Goal: Task Accomplishment & Management: Complete application form

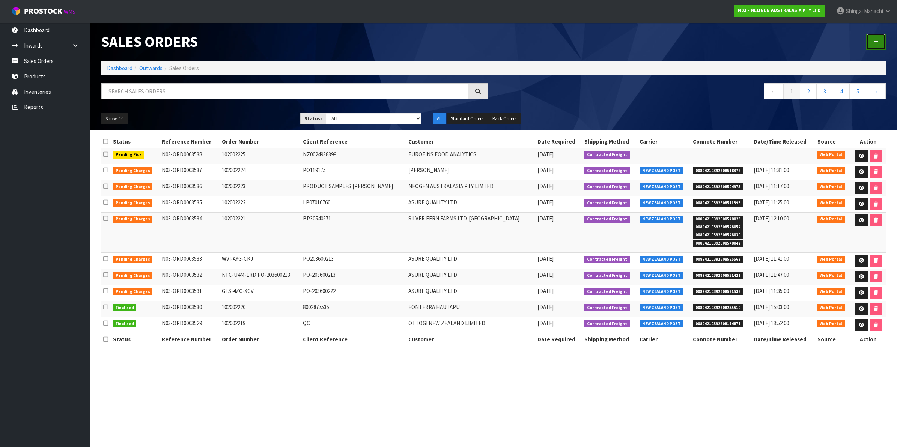
click at [873, 40] on icon at bounding box center [875, 42] width 5 height 6
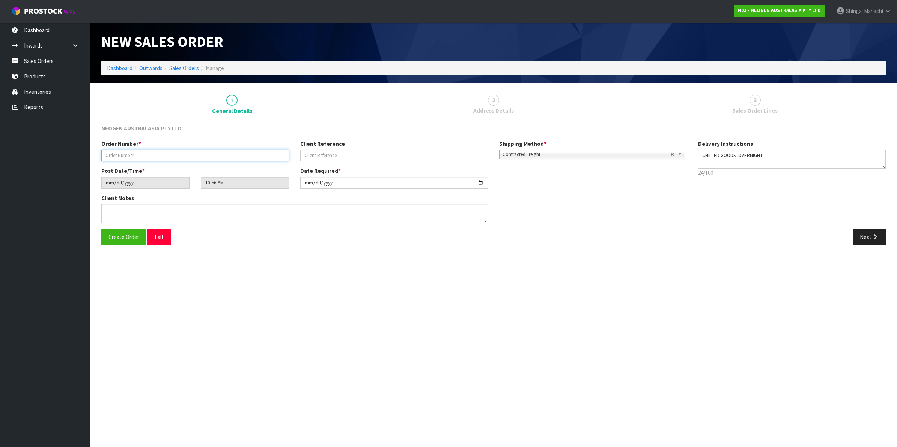
click at [119, 158] on input "text" at bounding box center [195, 156] width 188 height 12
click at [136, 154] on input "text" at bounding box center [195, 156] width 188 height 12
paste input "NST-QAK-UGD PO-203600227.1"
type input "NST-QAK-UGD PO-203600227.1"
click at [333, 157] on input "text" at bounding box center [394, 156] width 188 height 12
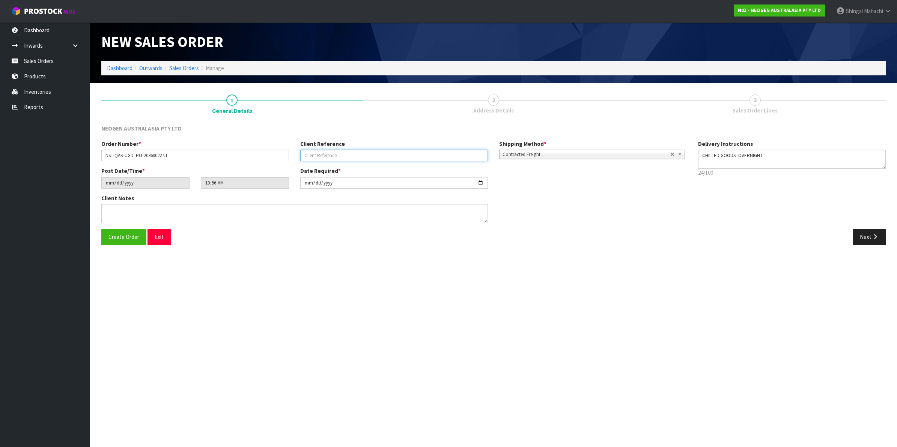
paste input "NST-QAK-UGD PO-203600227.1"
type input "PO-203600227.1"
click at [171, 153] on input "NST-QAK-UGD PO-203600227.1" at bounding box center [195, 156] width 188 height 12
type input "NST-QAK-UGD"
click at [479, 181] on input "[DATE]" at bounding box center [394, 183] width 188 height 12
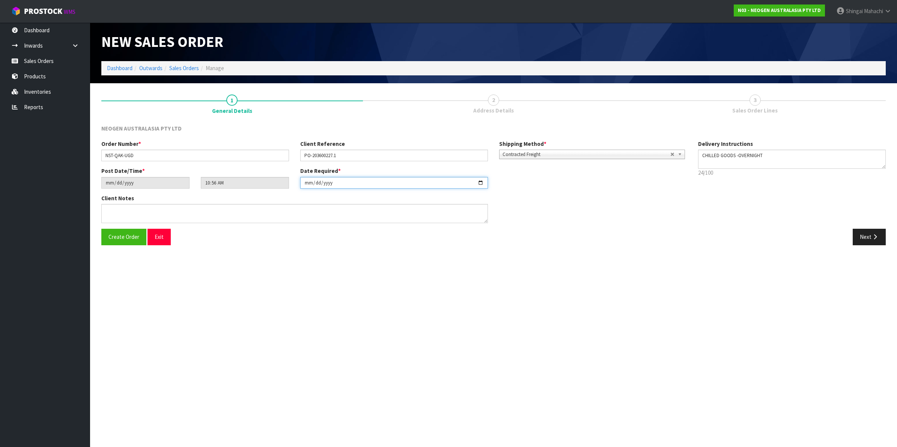
type input "[DATE]"
click at [125, 209] on textarea at bounding box center [294, 213] width 386 height 19
paste textarea "PLEASE NOTE - THIS BOX MUST COME FROM HELD WAREHOUSE – BATCH # 418325155A A BAR…"
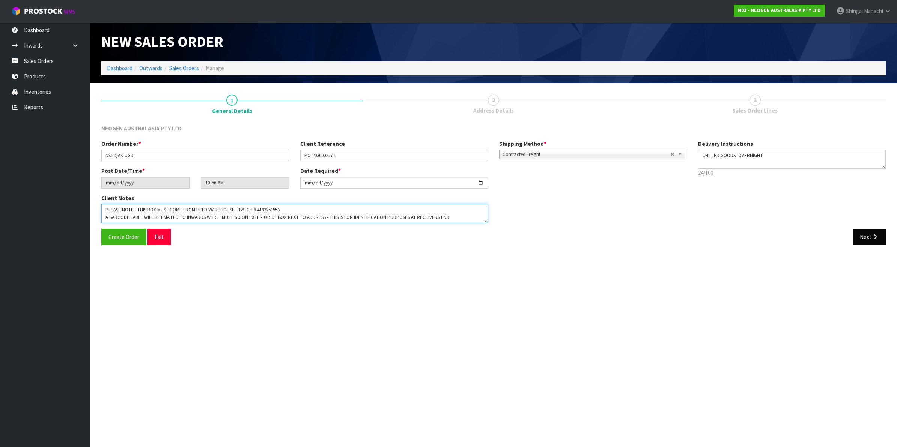
type textarea "PLEASE NOTE - THIS BOX MUST COME FROM HELD WAREHOUSE – BATCH # 418325155A A BAR…"
click at [867, 239] on button "Next" at bounding box center [868, 237] width 33 height 16
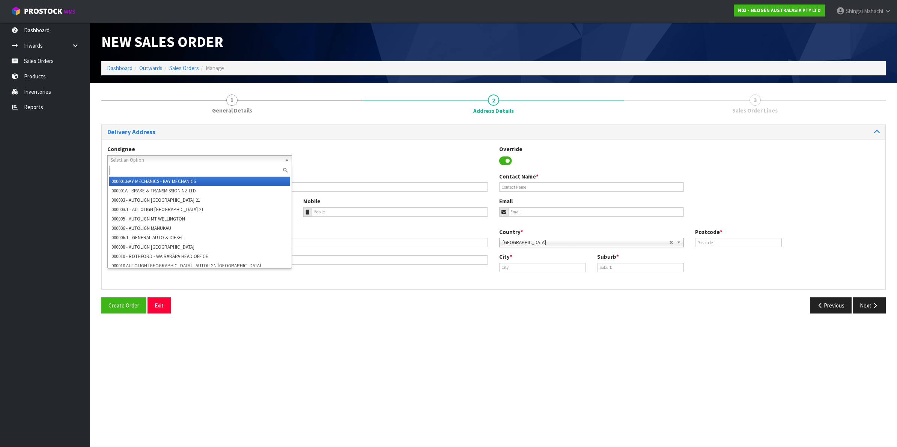
click at [130, 160] on span "Select an Option" at bounding box center [196, 160] width 171 height 9
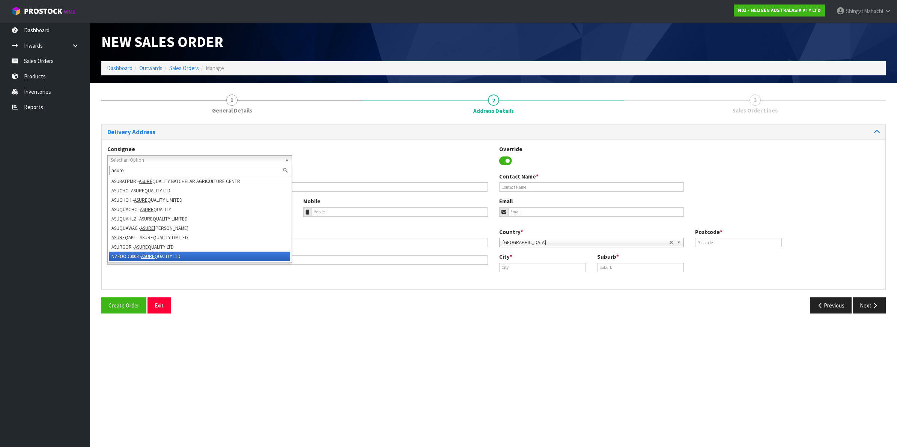
type input "asure"
click at [135, 255] on li "NZFOOD0003 - ASURE QUALITY LTD" at bounding box center [199, 256] width 181 height 9
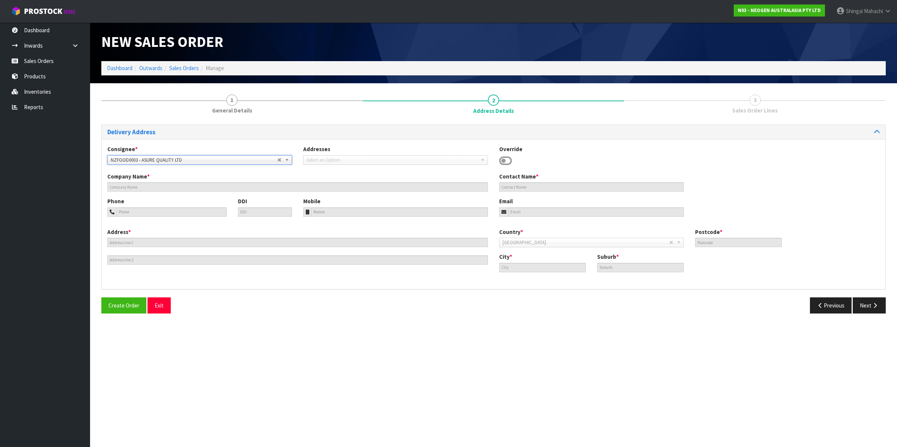
type input "ASURE QUALITY LTD"
type input "[STREET_ADDRESS]"
type input "0600"
type input "[GEOGRAPHIC_DATA]"
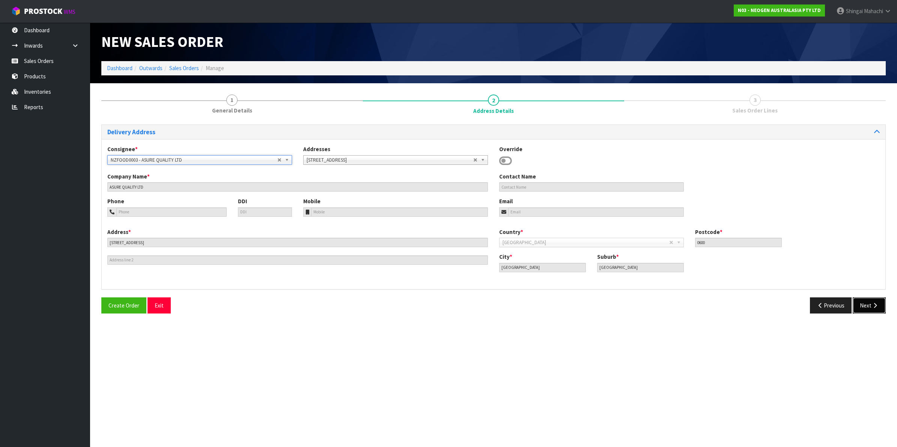
click at [861, 306] on button "Next" at bounding box center [868, 306] width 33 height 16
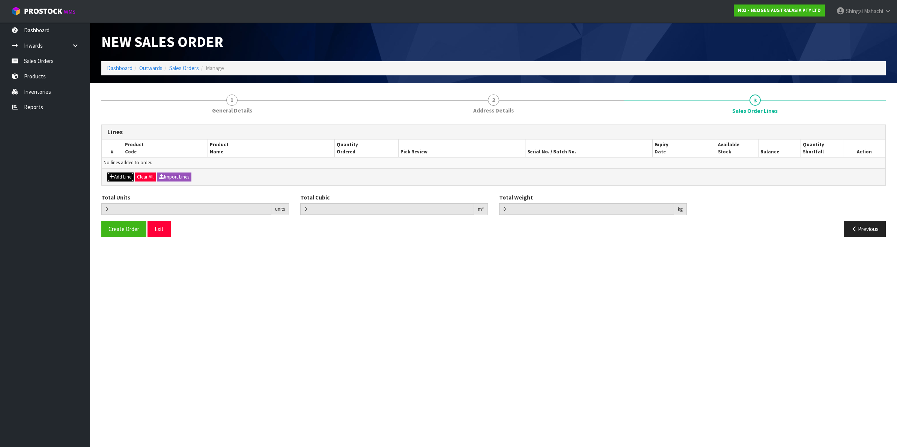
click at [126, 179] on button "Add Line" at bounding box center [120, 177] width 26 height 9
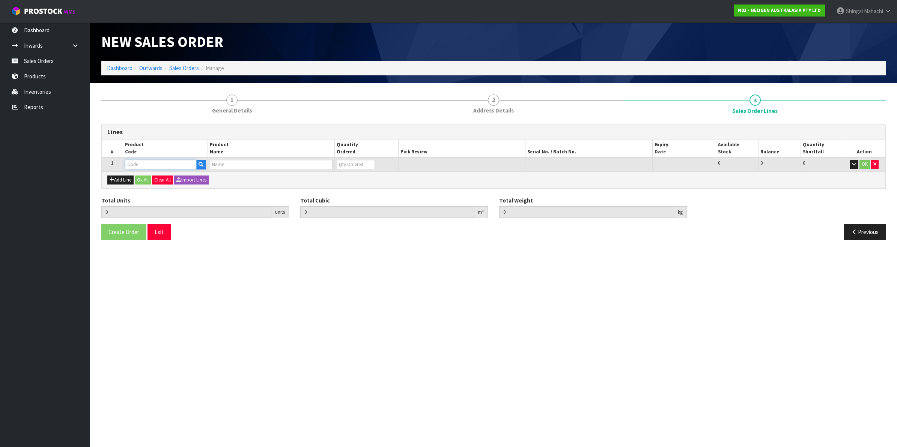
click at [139, 164] on input "text" at bounding box center [161, 164] width 72 height 9
click at [133, 165] on input "text" at bounding box center [161, 164] width 72 height 9
paste input "700005496"
type input "700005496"
type input "0.000000"
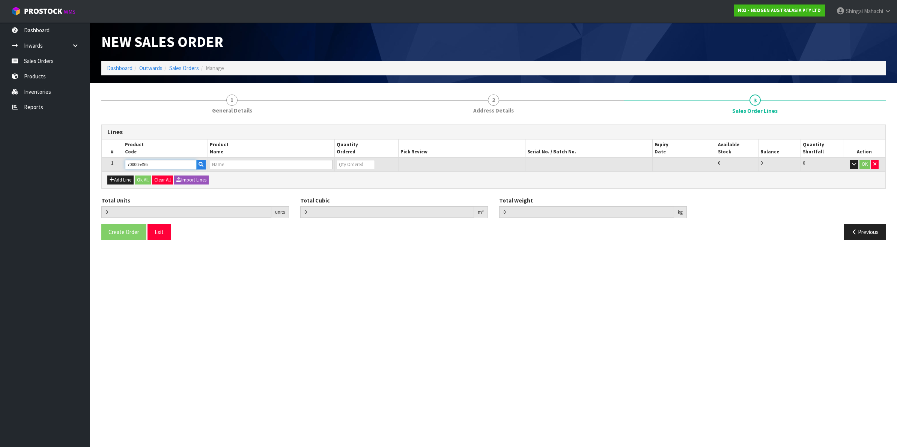
type input "0.000"
type input "7100264323 - 6478 PETRIFILM RAP AEROB PLT 50EA/CS PL"
type input "0"
type input "700005496"
drag, startPoint x: 344, startPoint y: 165, endPoint x: 332, endPoint y: 167, distance: 11.8
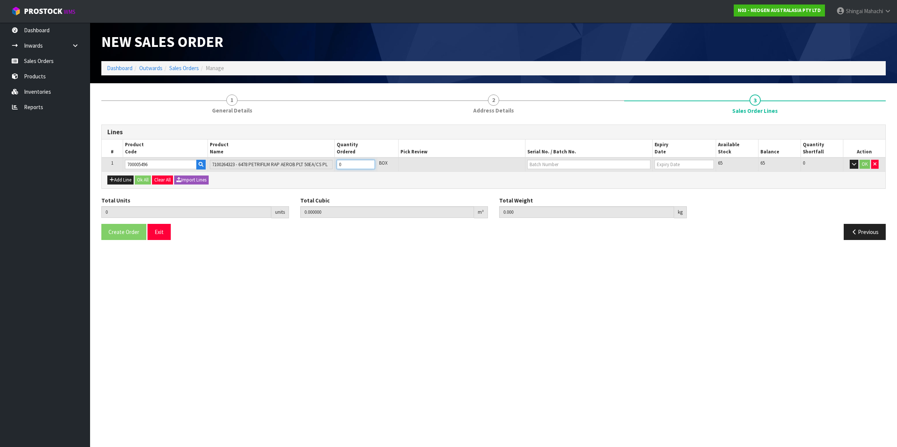
click at [332, 167] on tr "1 700005496 7100264323 - 6478 PETRIFILM RAP AEROB PLT 50EA/CS PL 0 BOX 65 65 0 …" at bounding box center [493, 165] width 783 height 14
type input "1"
type input "0.001292"
type input "0.2"
type input "1"
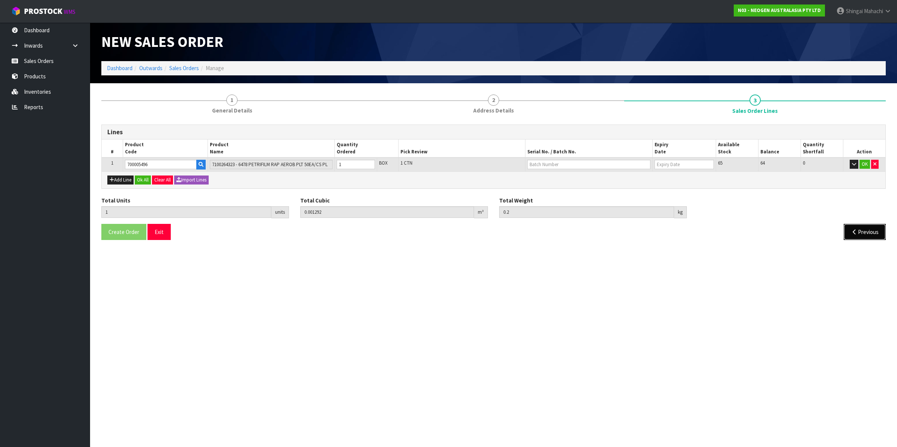
click at [852, 229] on icon "button" at bounding box center [854, 232] width 7 height 6
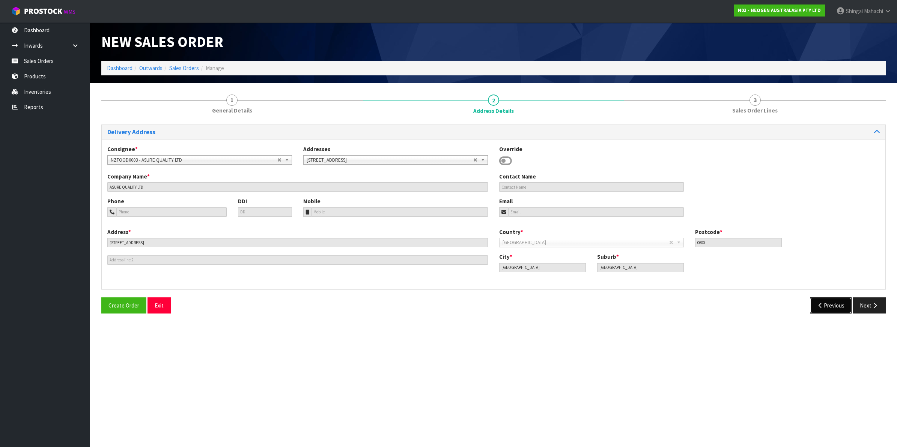
click at [830, 302] on button "Previous" at bounding box center [831, 306] width 42 height 16
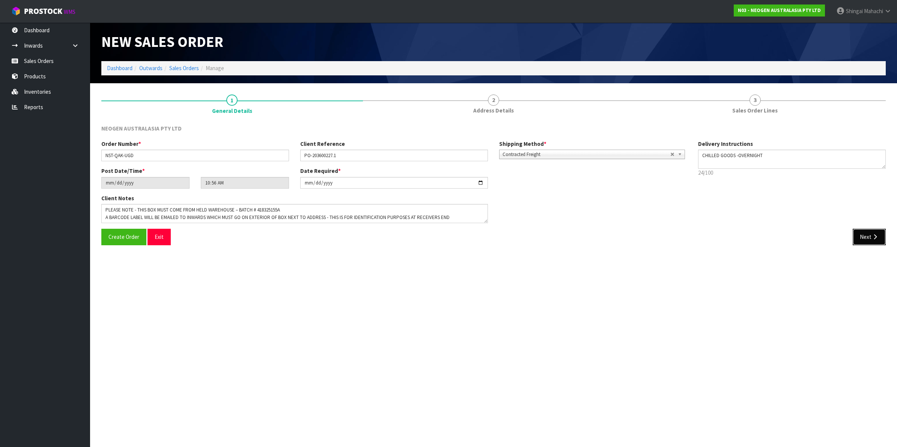
click at [866, 239] on button "Next" at bounding box center [868, 237] width 33 height 16
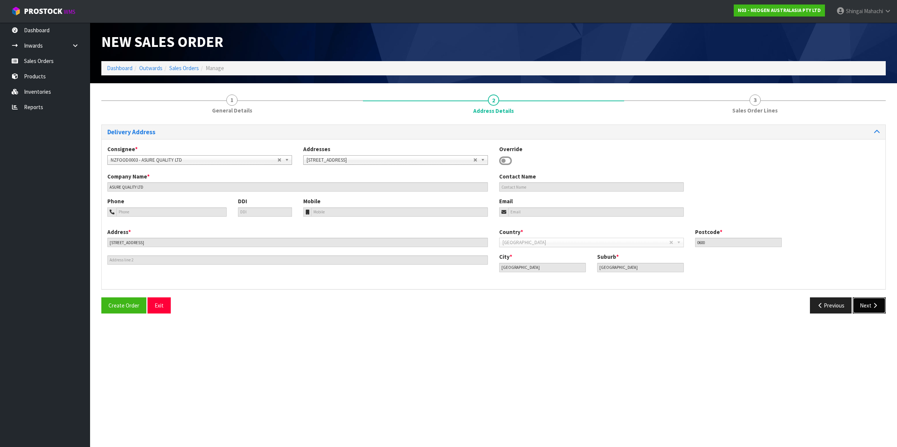
click at [866, 301] on button "Next" at bounding box center [868, 306] width 33 height 16
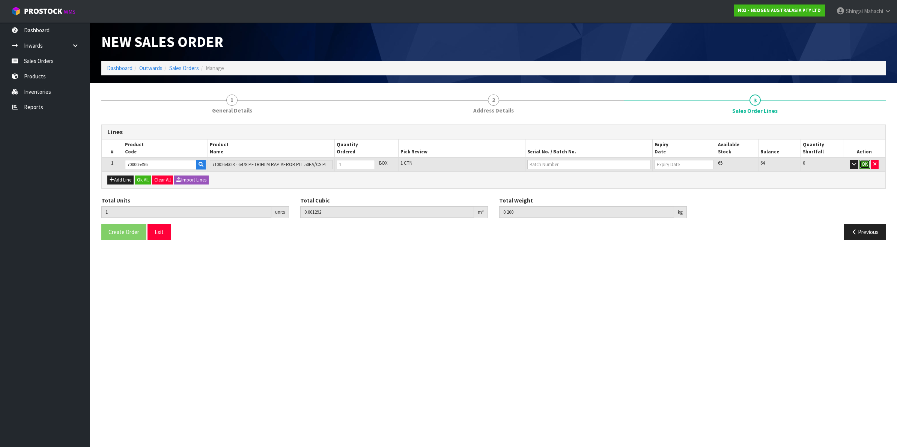
click at [863, 164] on button "OK" at bounding box center [864, 164] width 11 height 9
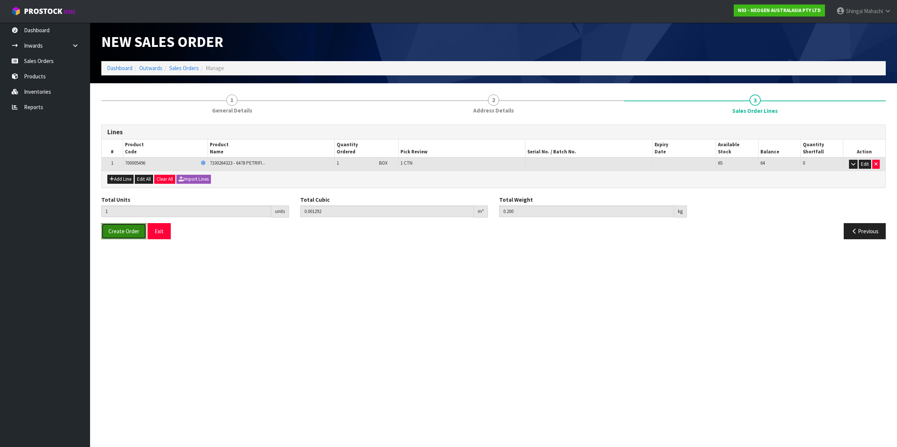
click at [121, 230] on span "Create Order" at bounding box center [123, 231] width 31 height 7
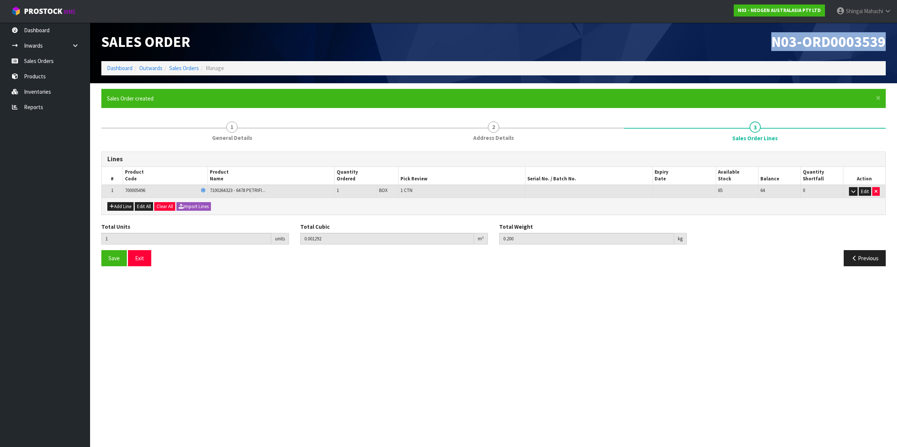
drag, startPoint x: 773, startPoint y: 45, endPoint x: 884, endPoint y: 38, distance: 110.9
click at [884, 38] on span "N03-ORD0003539" at bounding box center [828, 41] width 114 height 19
copy span "N03-ORD0003539"
